Goal: Information Seeking & Learning: Find specific page/section

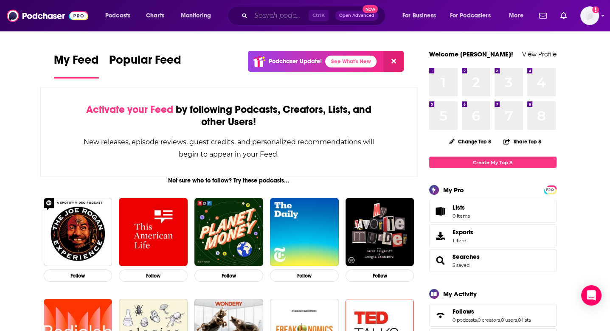
click at [294, 17] on input "Search podcasts, credits, & more..." at bounding box center [280, 16] width 58 height 14
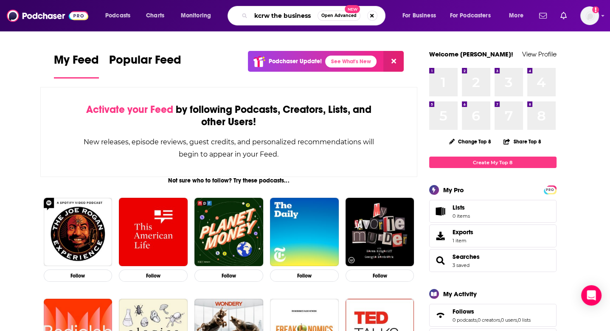
type input "kcrw the business"
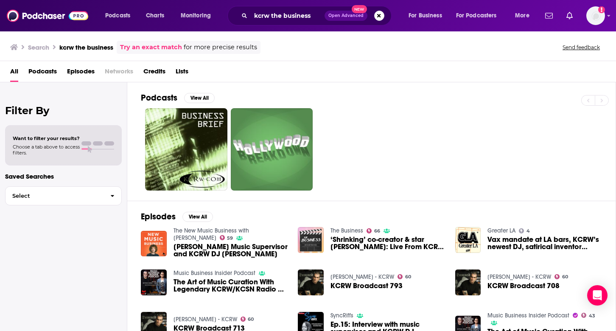
click at [345, 230] on link "The Business" at bounding box center [347, 230] width 33 height 7
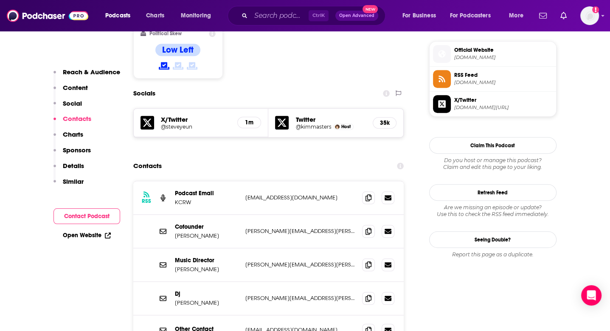
scroll to position [721, 0]
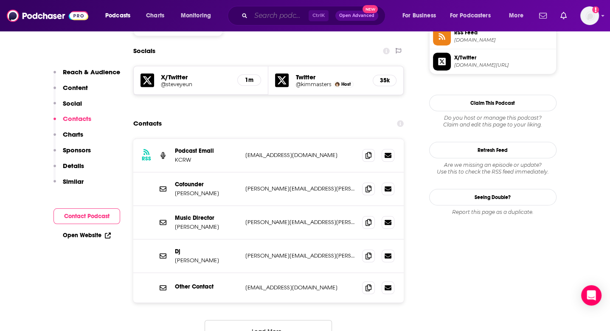
click at [278, 14] on input "Search podcasts, credits, & more..." at bounding box center [280, 16] width 58 height 14
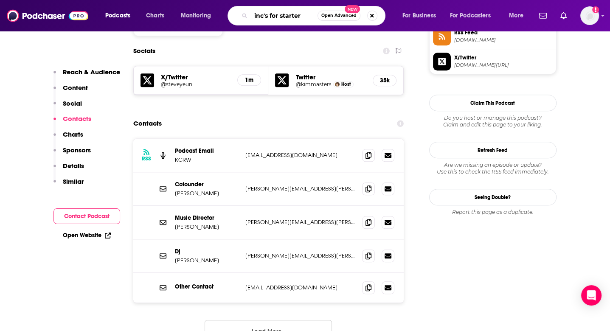
type input "inc's for starters"
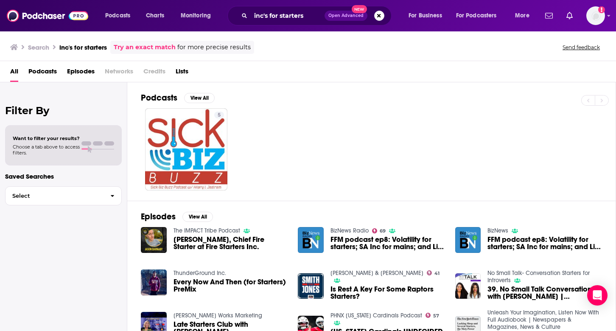
click at [31, 244] on div "Filter By Want to filter your results? Choose a tab above to access filters. Sa…" at bounding box center [63, 247] width 127 height 331
click at [101, 292] on div "Filter By Want to filter your results? Choose a tab above to access filters. Sa…" at bounding box center [63, 247] width 127 height 331
click at [261, 13] on input "inc's for starters" at bounding box center [288, 16] width 74 height 14
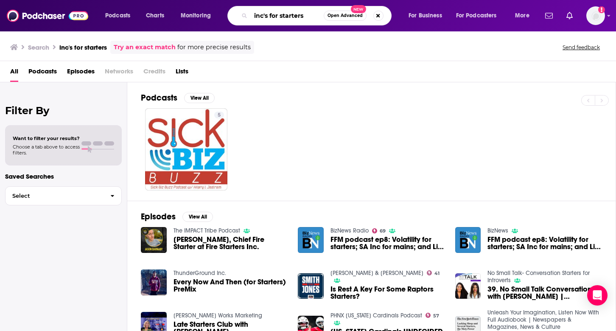
click at [260, 12] on input "inc's for starters" at bounding box center [287, 16] width 73 height 14
type input "f"
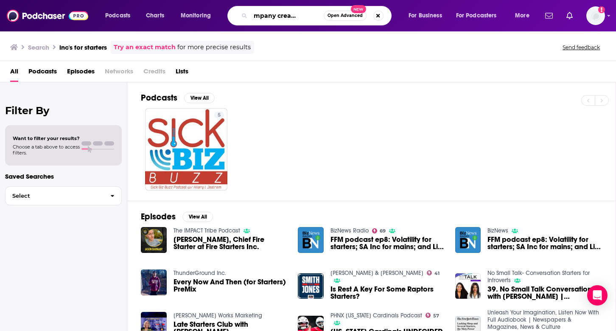
scroll to position [0, 23]
type input "fast company creative control"
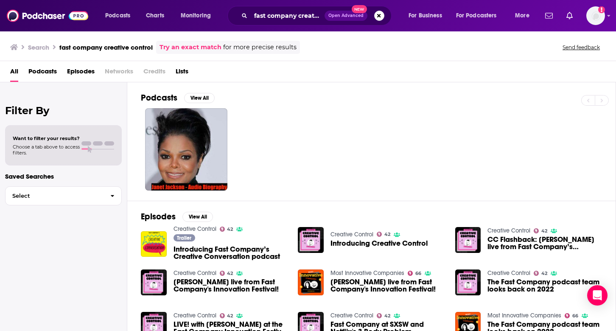
click at [124, 229] on div "Filter By Want to filter your results? Choose a tab above to access filters. Sa…" at bounding box center [63, 247] width 127 height 331
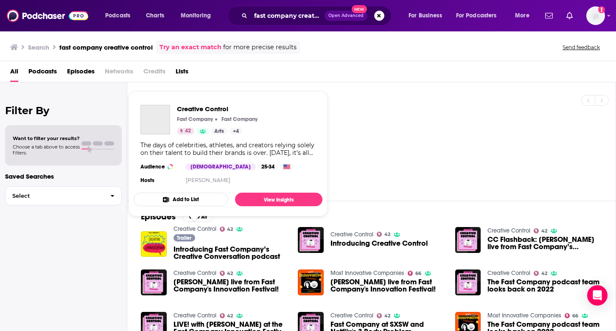
click at [199, 227] on link "Creative Control" at bounding box center [195, 228] width 43 height 7
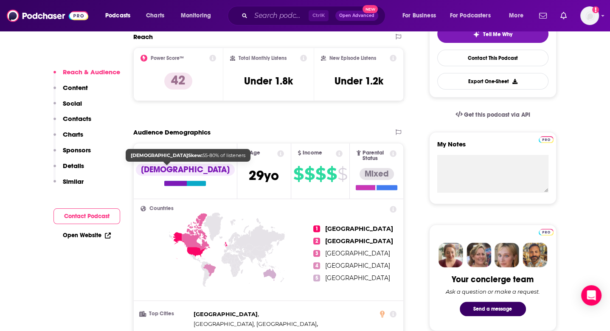
scroll to position [170, 0]
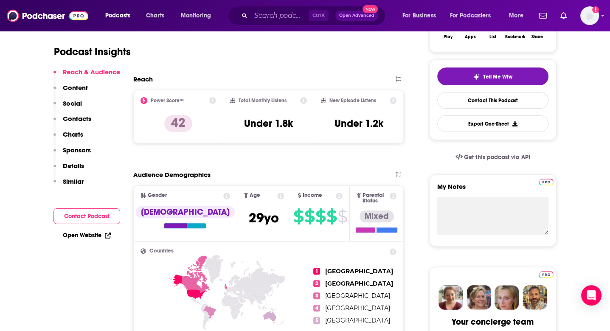
click at [303, 103] on icon at bounding box center [303, 100] width 7 height 7
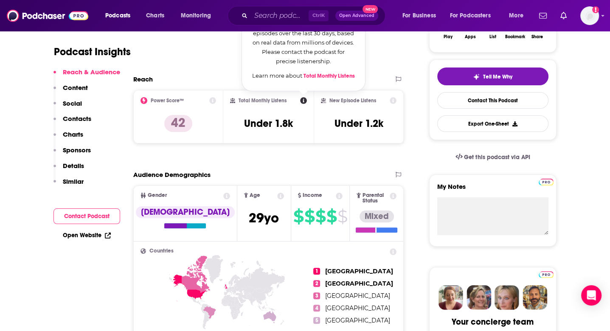
scroll to position [127, 0]
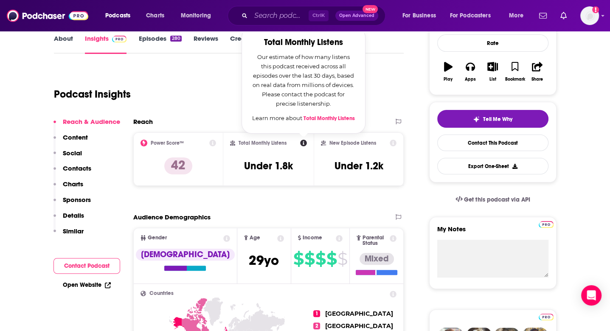
click at [225, 100] on div "Podcast Insights" at bounding box center [225, 88] width 343 height 43
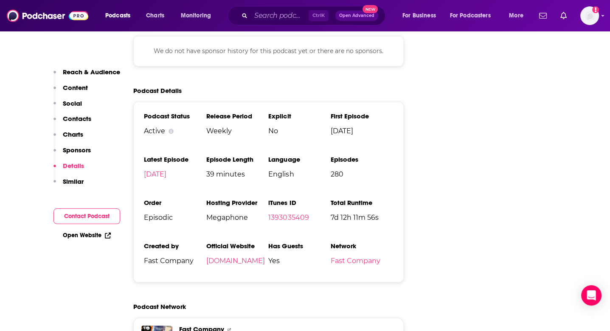
scroll to position [1231, 0]
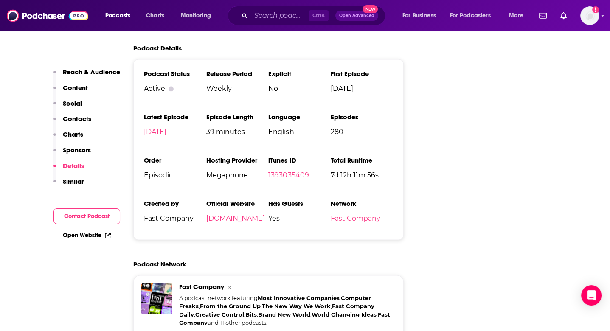
click at [310, 3] on div "Podcasts Charts Monitoring Ctrl K Open Advanced New For Business For Podcasters…" at bounding box center [305, 15] width 610 height 31
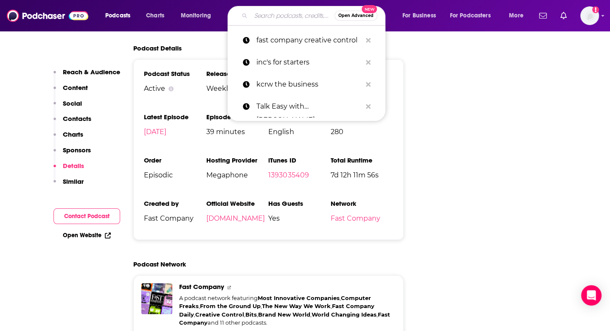
click at [273, 14] on input "Search podcasts, credits, & more..." at bounding box center [293, 16] width 84 height 14
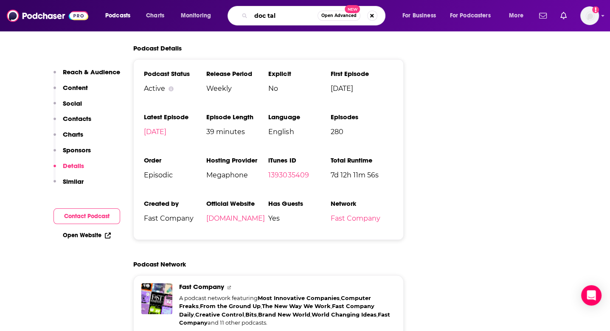
type input "doc talk"
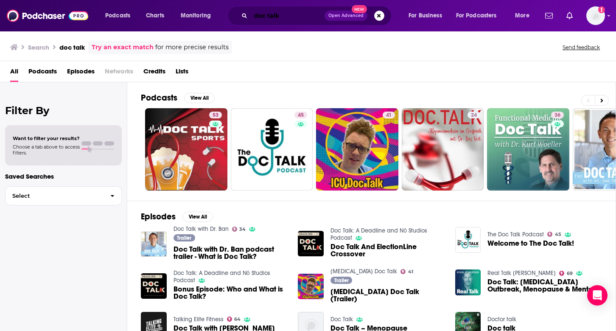
click at [282, 12] on input "doc talk" at bounding box center [288, 16] width 74 height 14
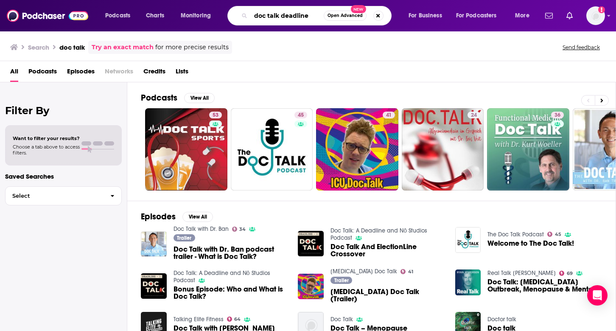
type input "doc talk deadline"
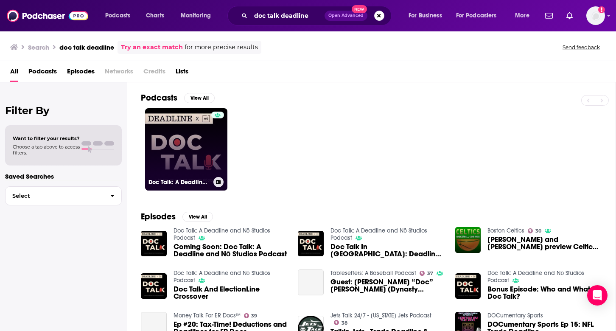
click at [166, 161] on link "Doc Talk: A Deadline and Nō Studios Podcast" at bounding box center [186, 149] width 82 height 82
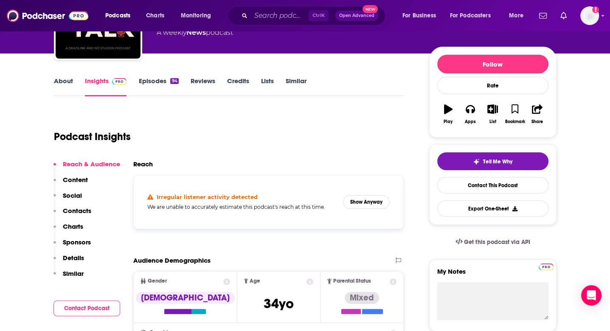
scroll to position [42, 0]
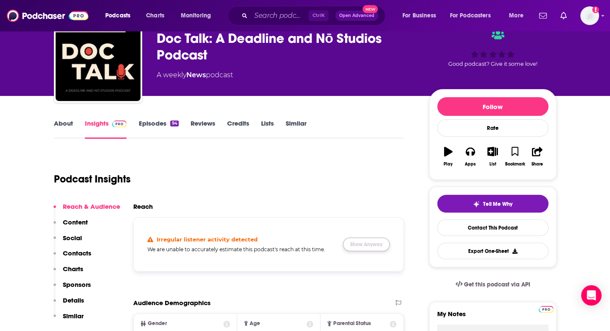
click at [356, 246] on button "Show Anyway" at bounding box center [366, 245] width 47 height 14
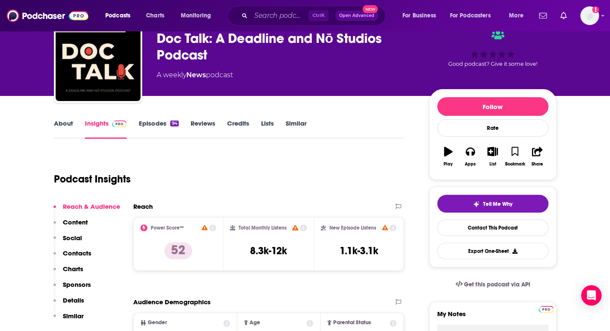
click at [296, 226] on icon at bounding box center [295, 228] width 6 height 6
click at [302, 228] on icon at bounding box center [303, 228] width 7 height 7
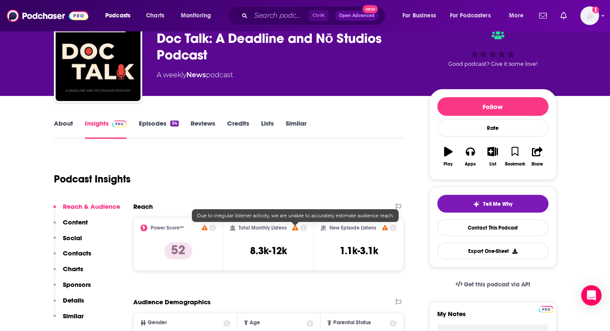
click at [295, 227] on icon at bounding box center [295, 228] width 6 height 6
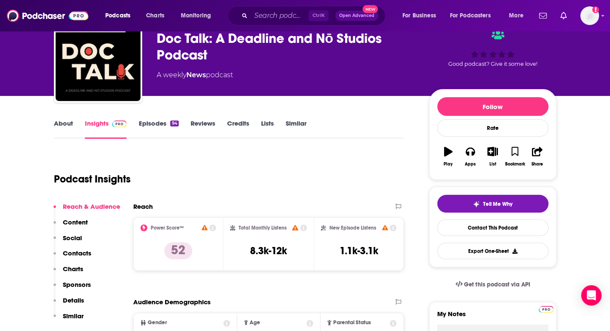
click at [226, 176] on div "Podcast Insights" at bounding box center [225, 173] width 343 height 43
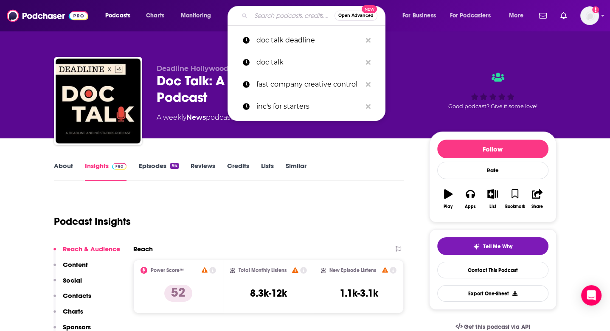
click at [275, 16] on input "Search podcasts, credits, & more..." at bounding box center [293, 16] width 84 height 14
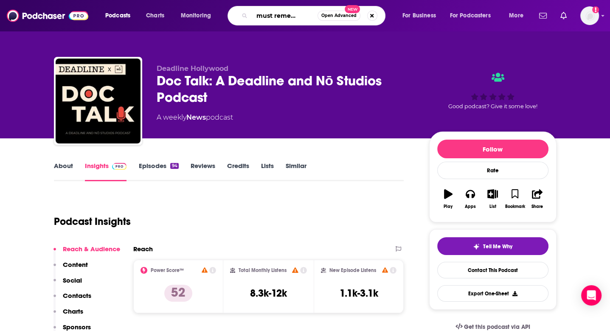
type input "you must remember this"
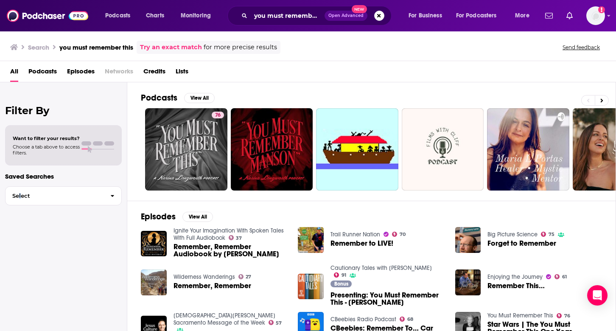
click at [20, 253] on div "Filter By Want to filter your results? Choose a tab above to access filters. Sa…" at bounding box center [63, 247] width 127 height 331
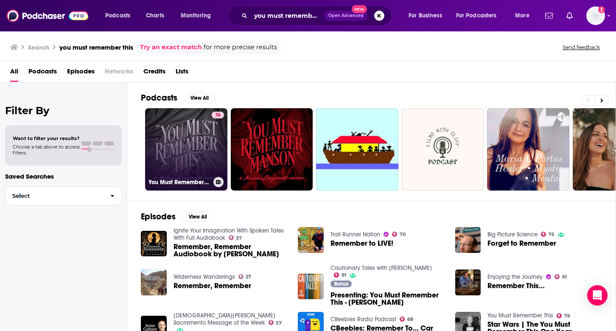
click at [180, 155] on link "76 You Must Remember This" at bounding box center [186, 149] width 82 height 82
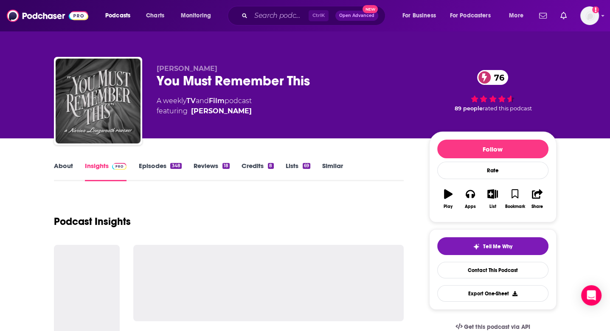
scroll to position [85, 0]
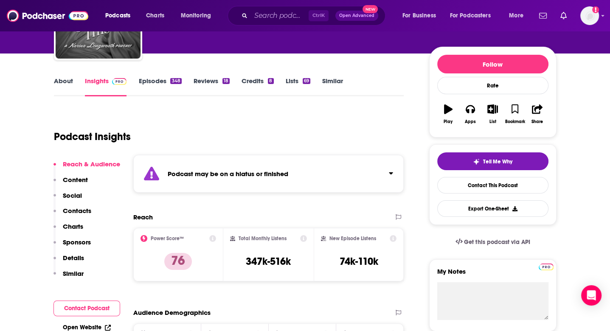
click at [188, 173] on strong "Podcast may be on a hiatus or finished" at bounding box center [228, 174] width 121 height 8
